Goal: Task Accomplishment & Management: Manage account settings

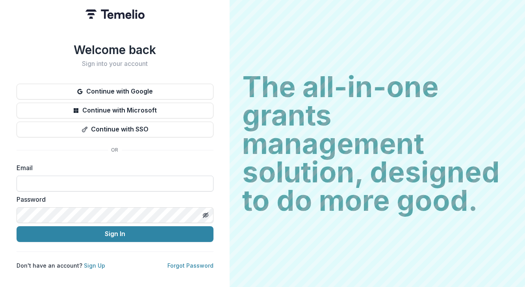
click at [103, 183] on input at bounding box center [115, 183] width 197 height 16
type input "**********"
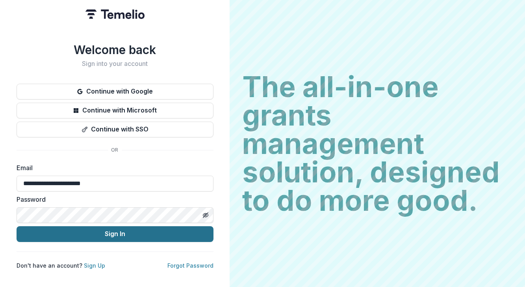
click at [112, 230] on button "Sign In" at bounding box center [115, 234] width 197 height 16
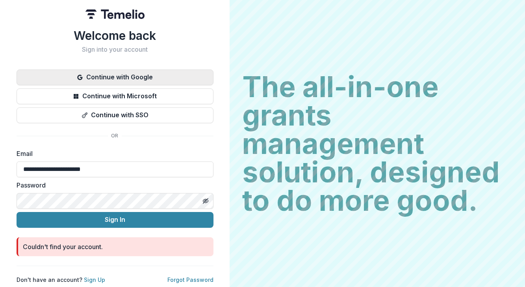
click at [136, 75] on button "Continue with Google" at bounding box center [115, 77] width 197 height 16
